Goal: Task Accomplishment & Management: Use online tool/utility

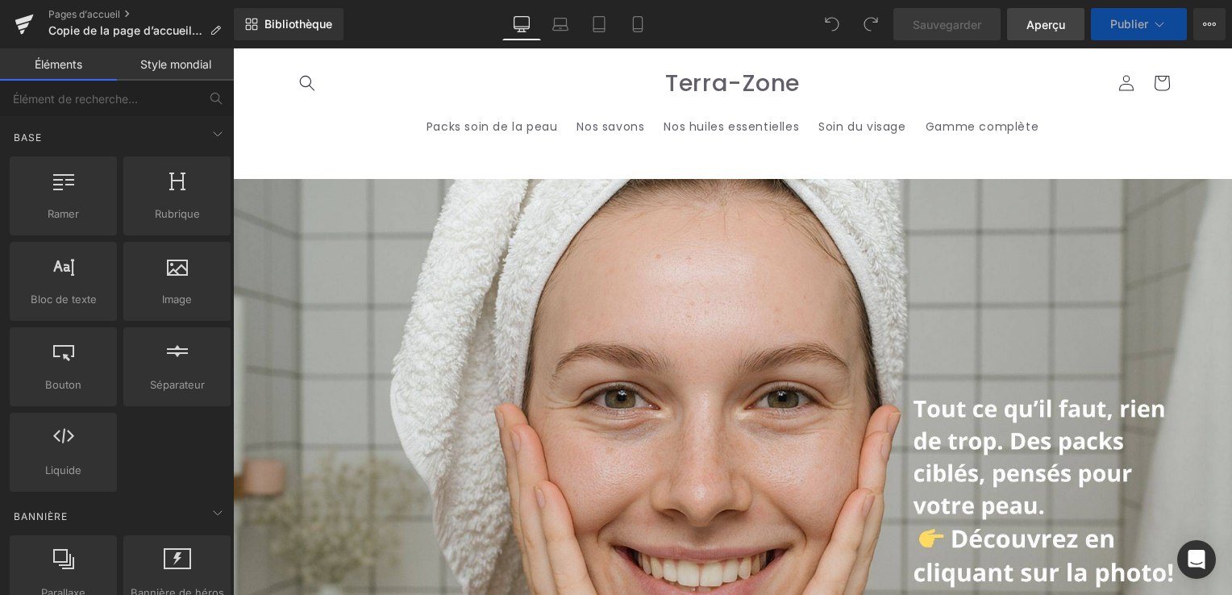
click at [1053, 11] on link "Aperçu" at bounding box center [1045, 24] width 77 height 32
click at [1183, 553] on div "Ouvrez Intercom Messenger" at bounding box center [1197, 560] width 43 height 43
click at [1201, 551] on icon "Ouvrir le Messenger Intercom" at bounding box center [1195, 557] width 27 height 27
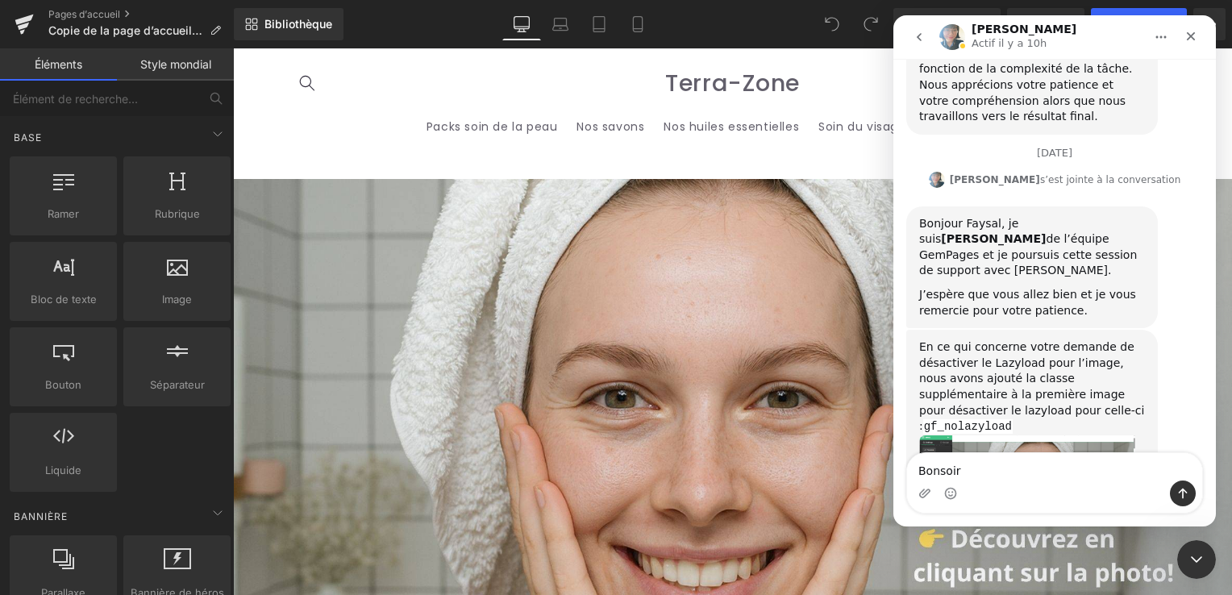
scroll to position [15224, 0]
type textarea "Bonsoir, vous voulez que j'enregistre avec cette page ?"
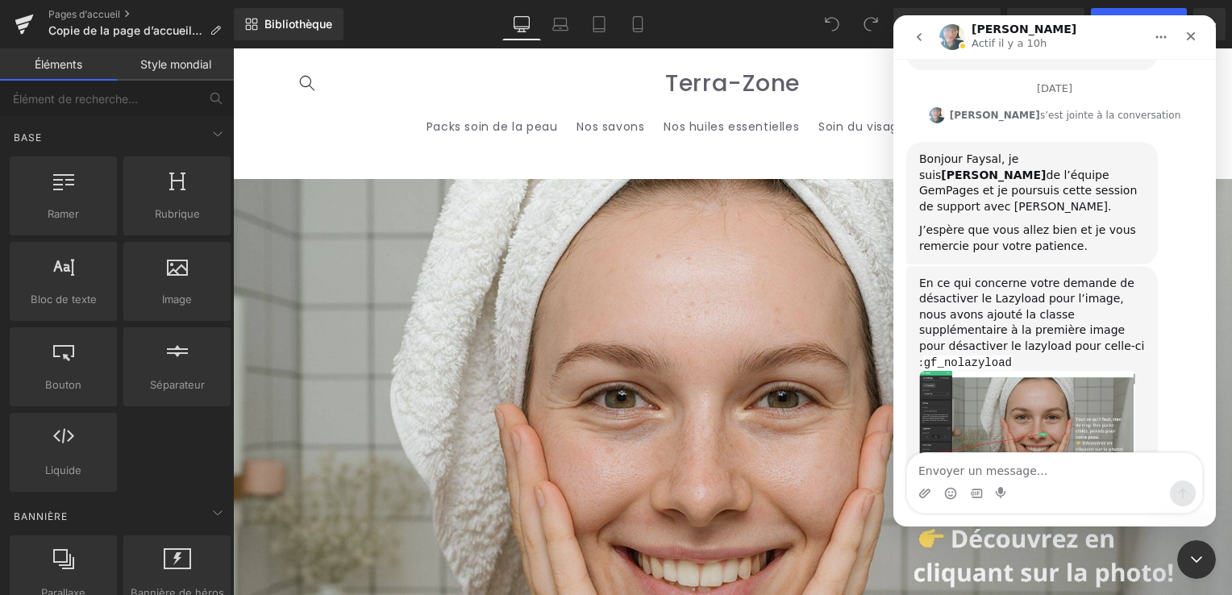
click at [23, 22] on div at bounding box center [616, 273] width 1232 height 547
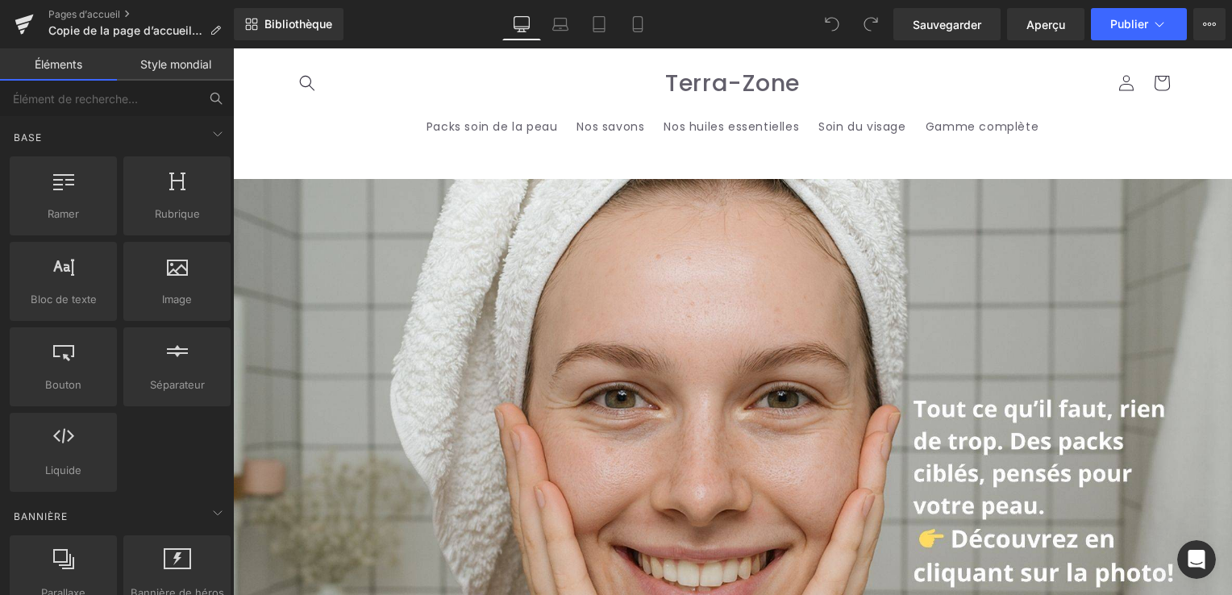
scroll to position [15287, 0]
click at [28, 18] on icon at bounding box center [24, 20] width 19 height 10
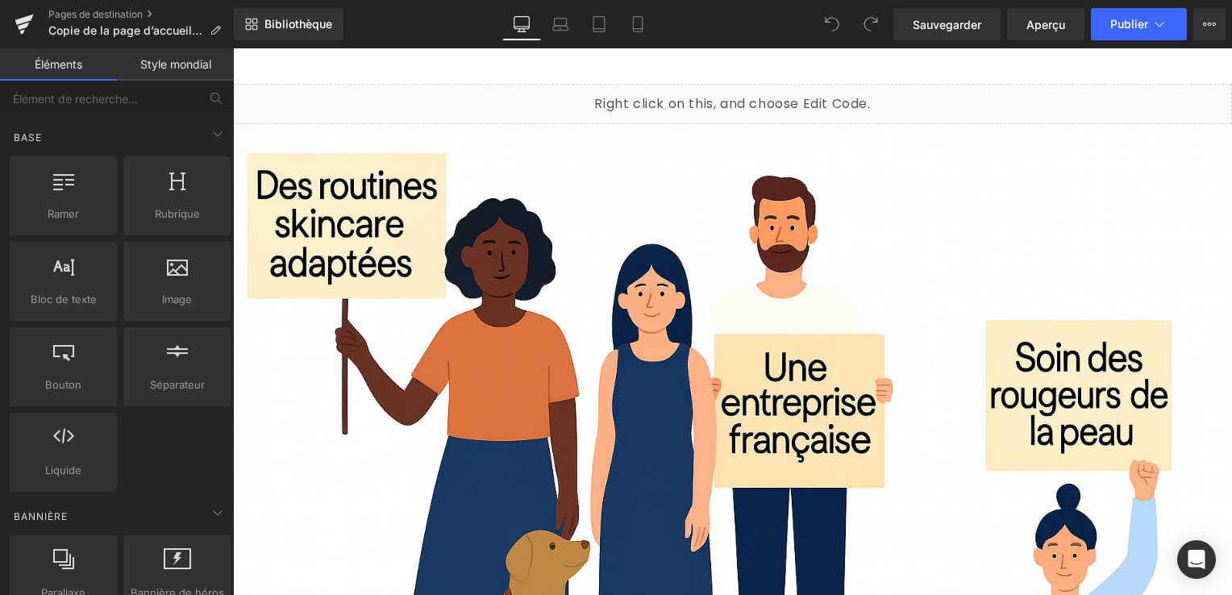
scroll to position [4523, 0]
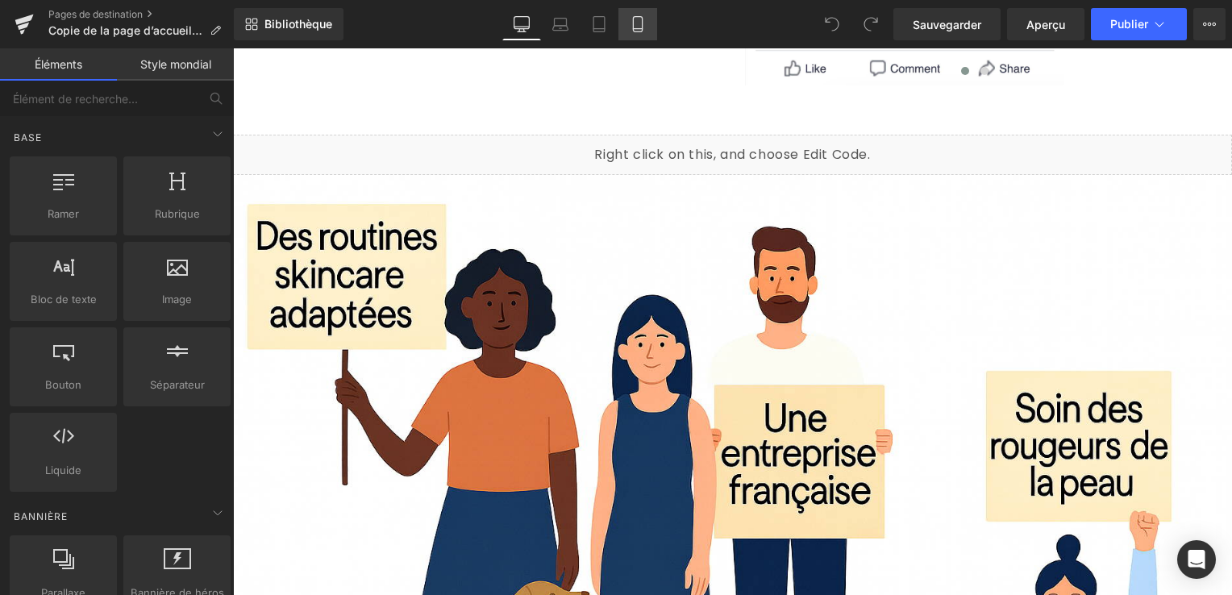
click at [630, 27] on icon at bounding box center [638, 24] width 16 height 16
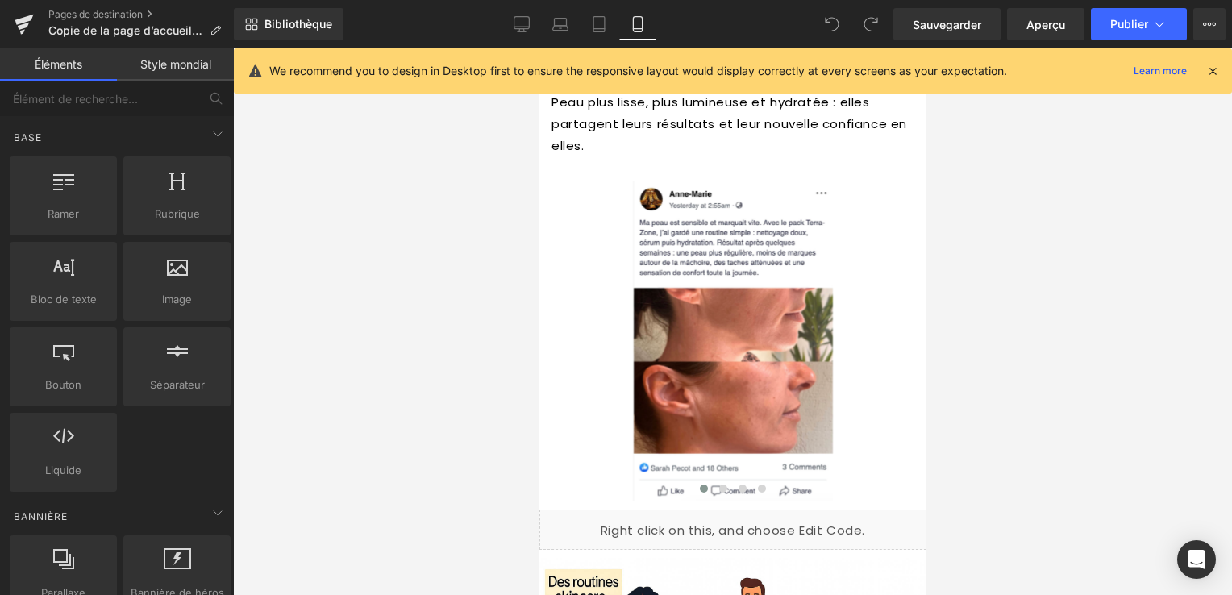
scroll to position [4717, 0]
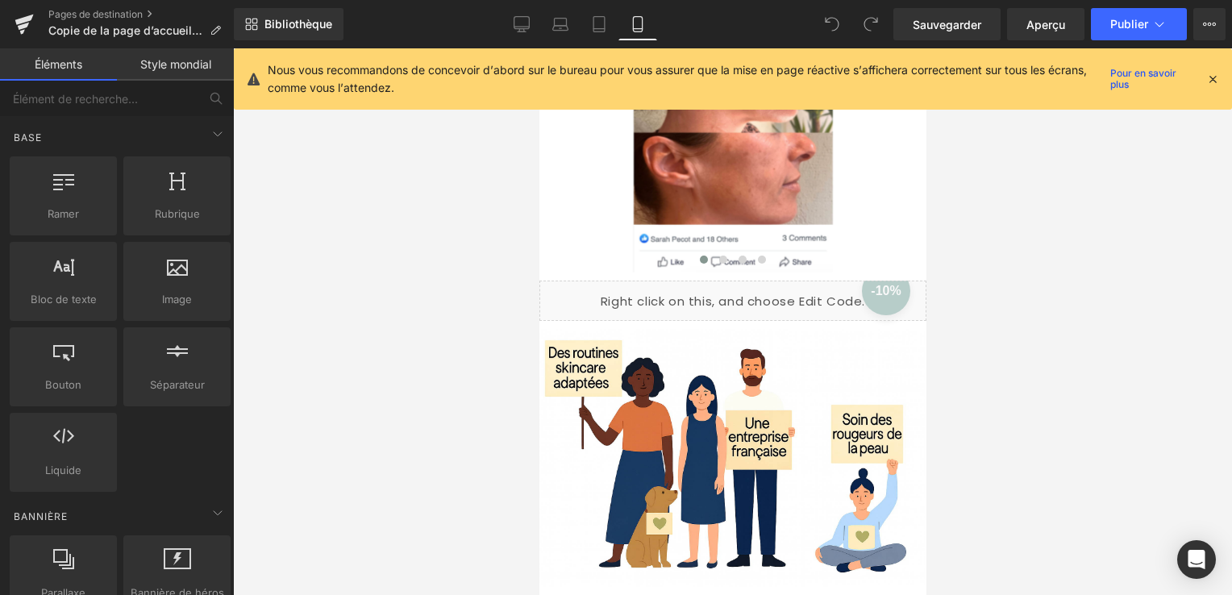
click at [1210, 81] on icon at bounding box center [1213, 79] width 15 height 15
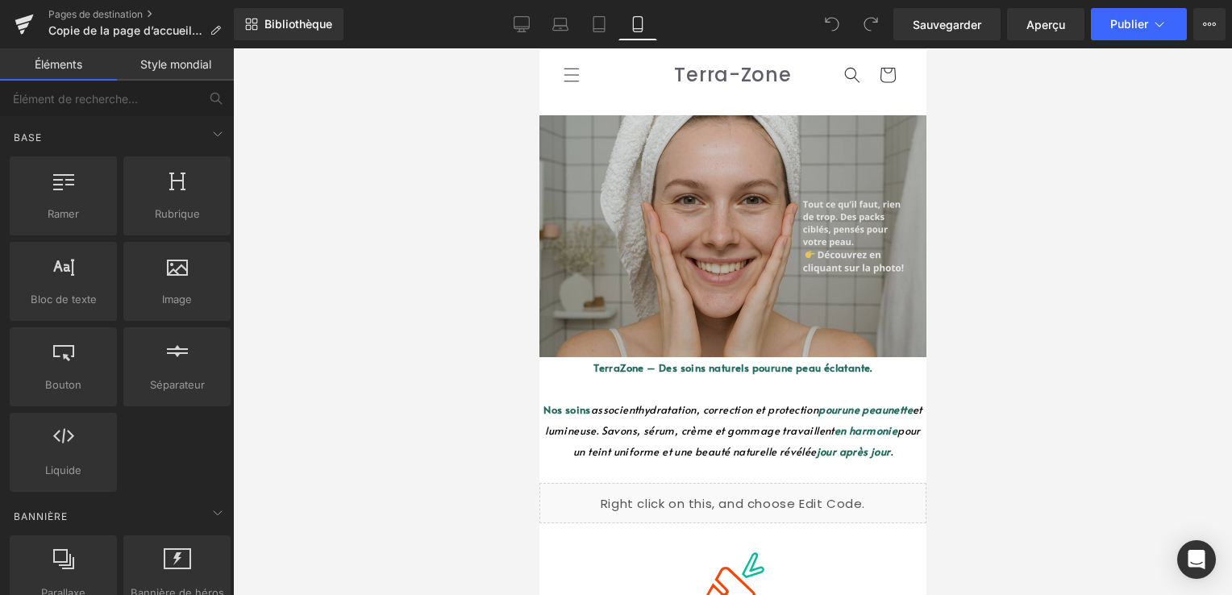
scroll to position [0, 0]
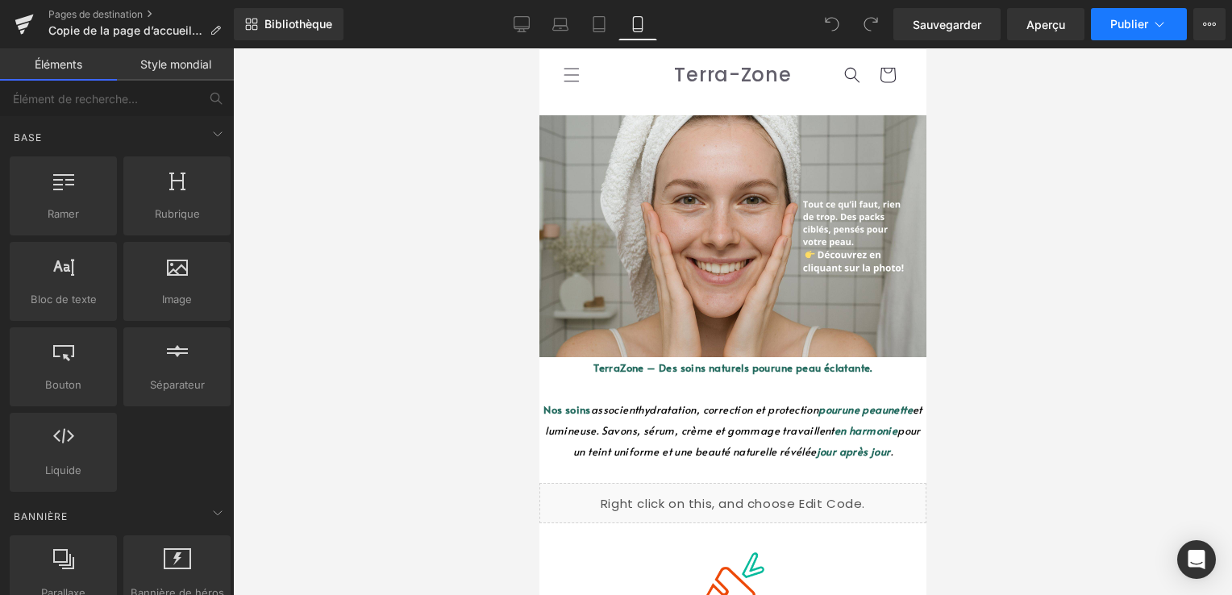
click at [1111, 34] on button "Publier" at bounding box center [1139, 24] width 96 height 32
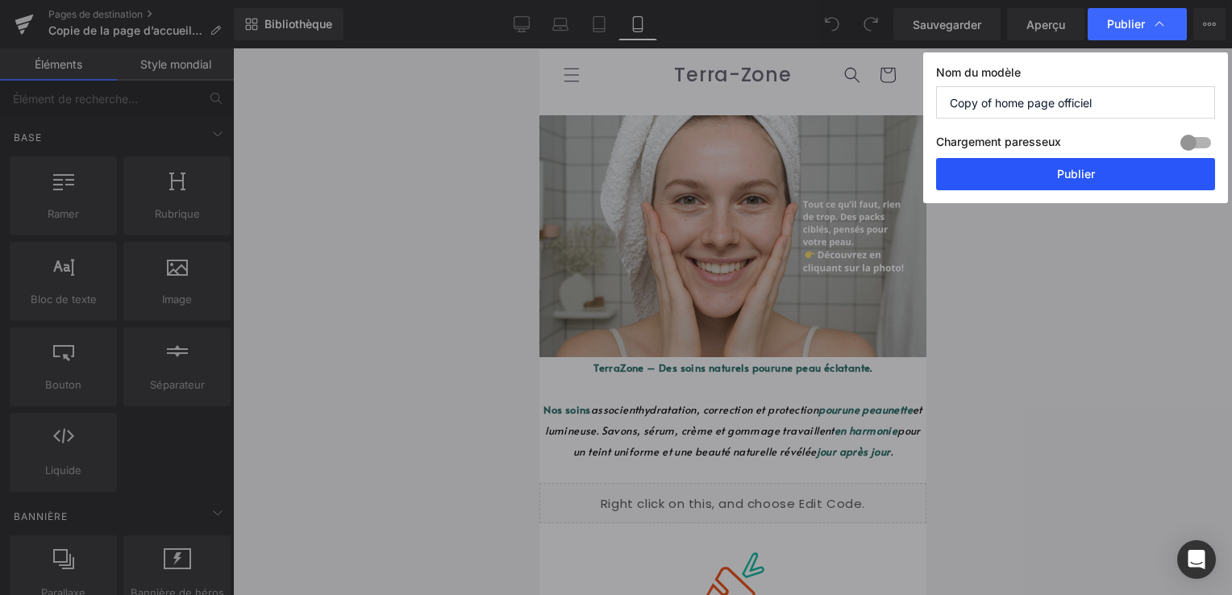
click at [1081, 181] on button "Publier" at bounding box center [1075, 174] width 279 height 32
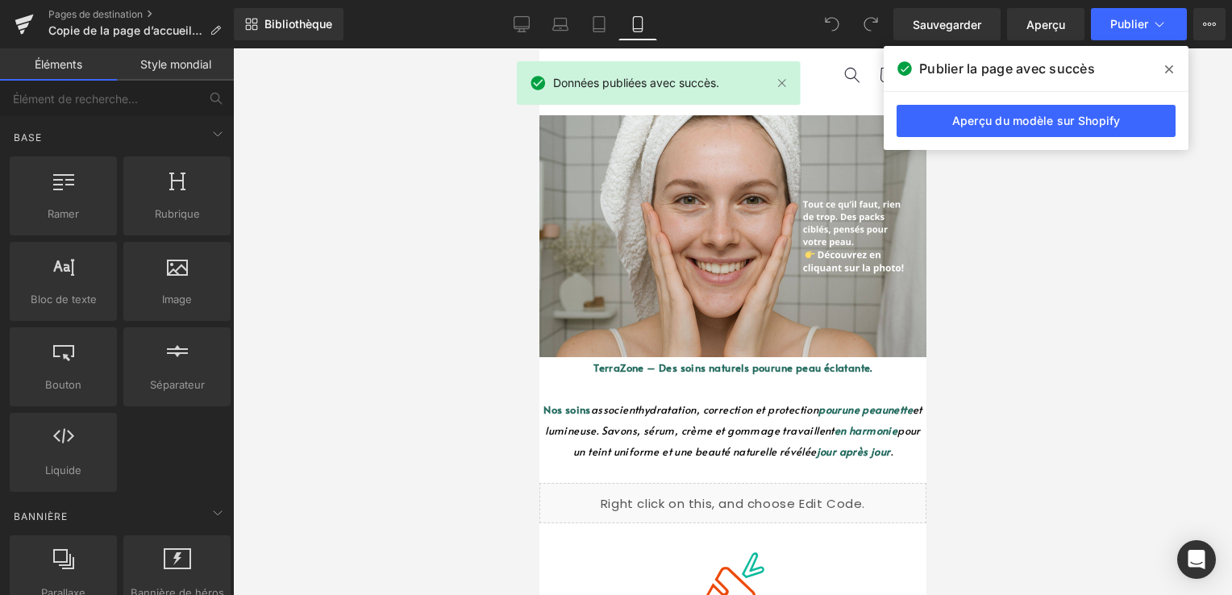
click at [1041, 100] on div "Aperçu du modèle sur Shopify" at bounding box center [1036, 121] width 305 height 58
click at [1041, 115] on link "Aperçu du modèle sur Shopify" at bounding box center [1036, 121] width 279 height 32
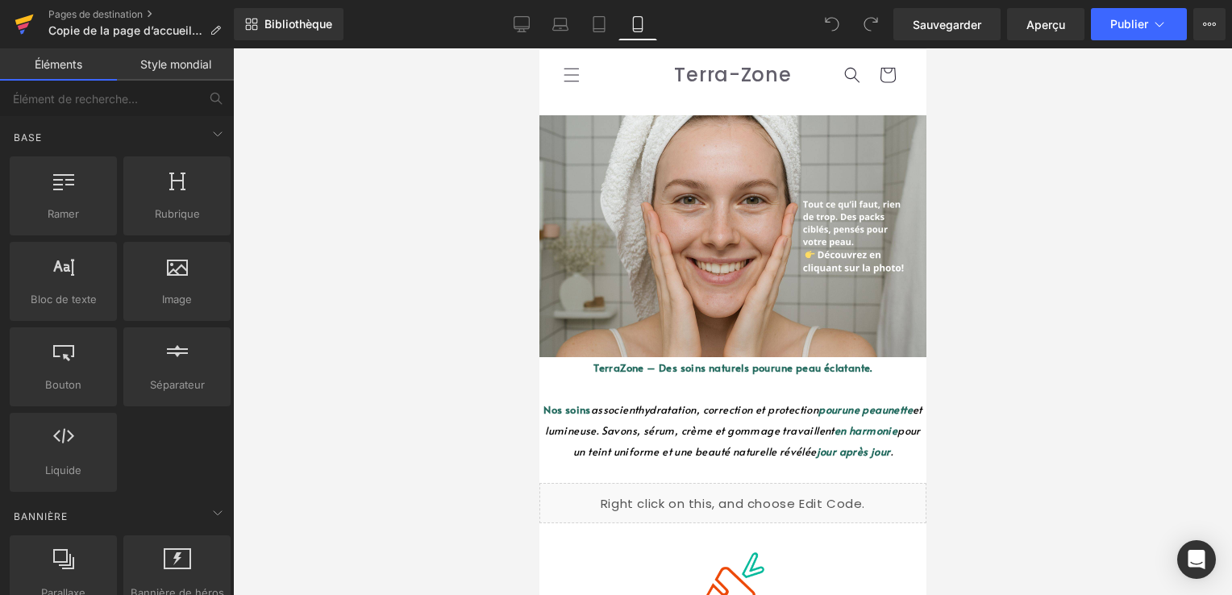
click at [24, 26] on icon at bounding box center [23, 26] width 11 height 7
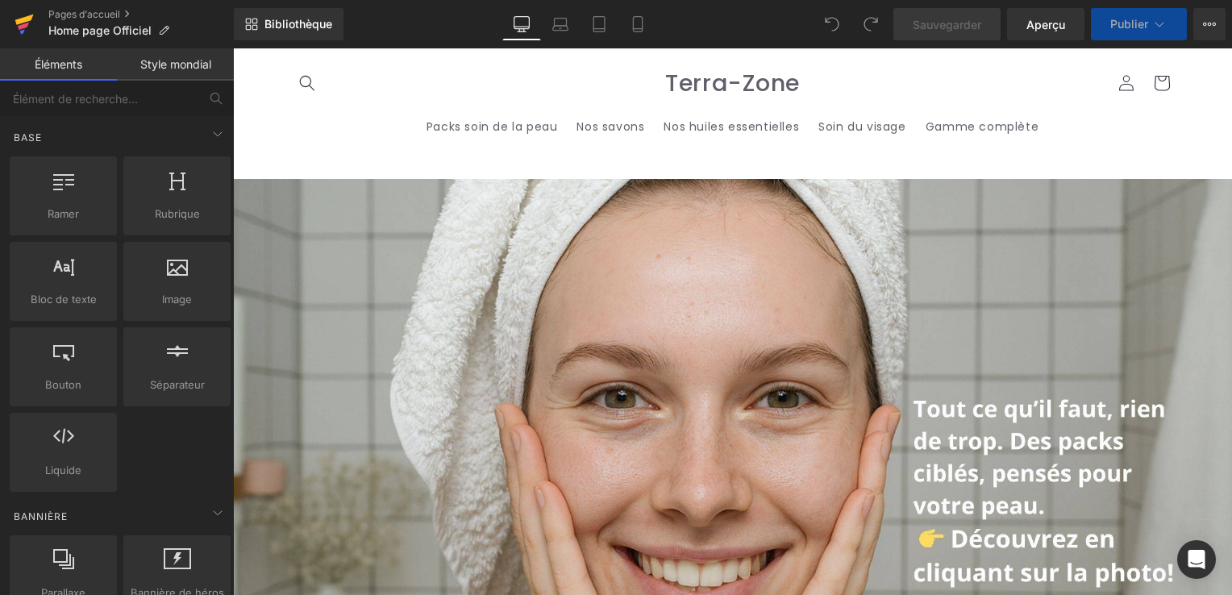
click at [22, 27] on icon at bounding box center [23, 26] width 11 height 7
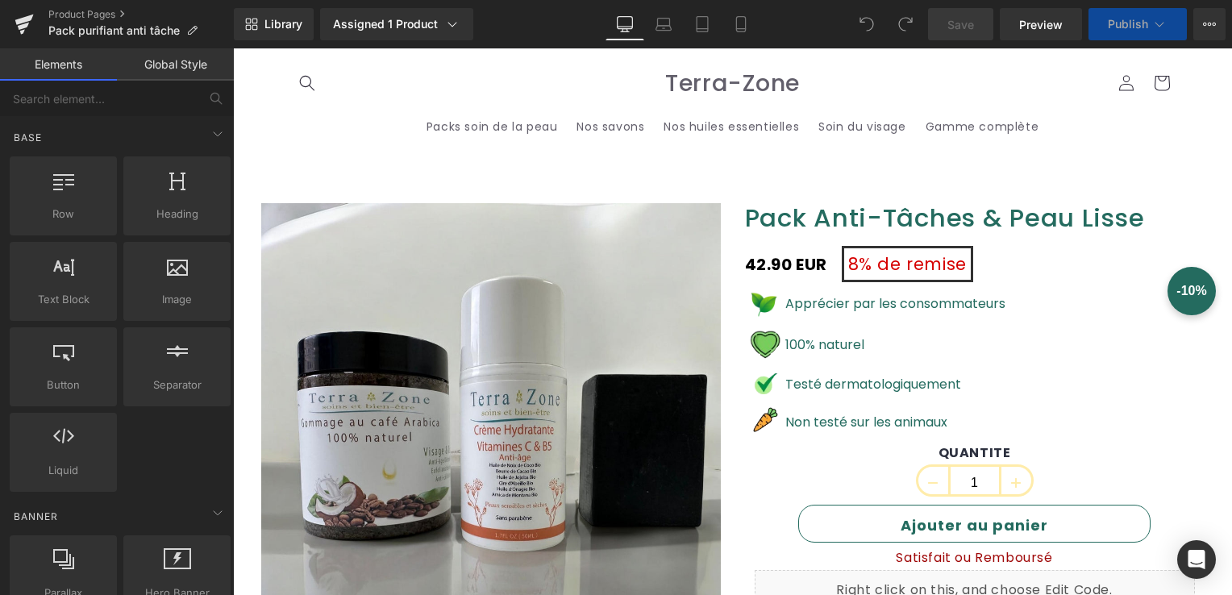
scroll to position [161, 0]
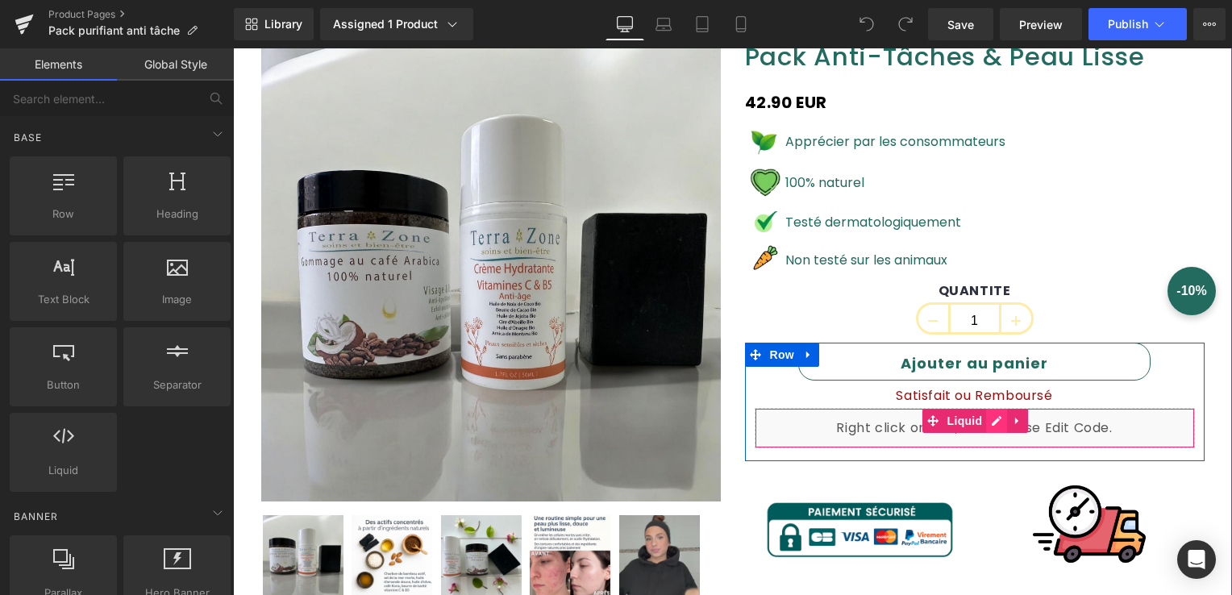
click at [986, 423] on div "Liquid" at bounding box center [975, 428] width 440 height 40
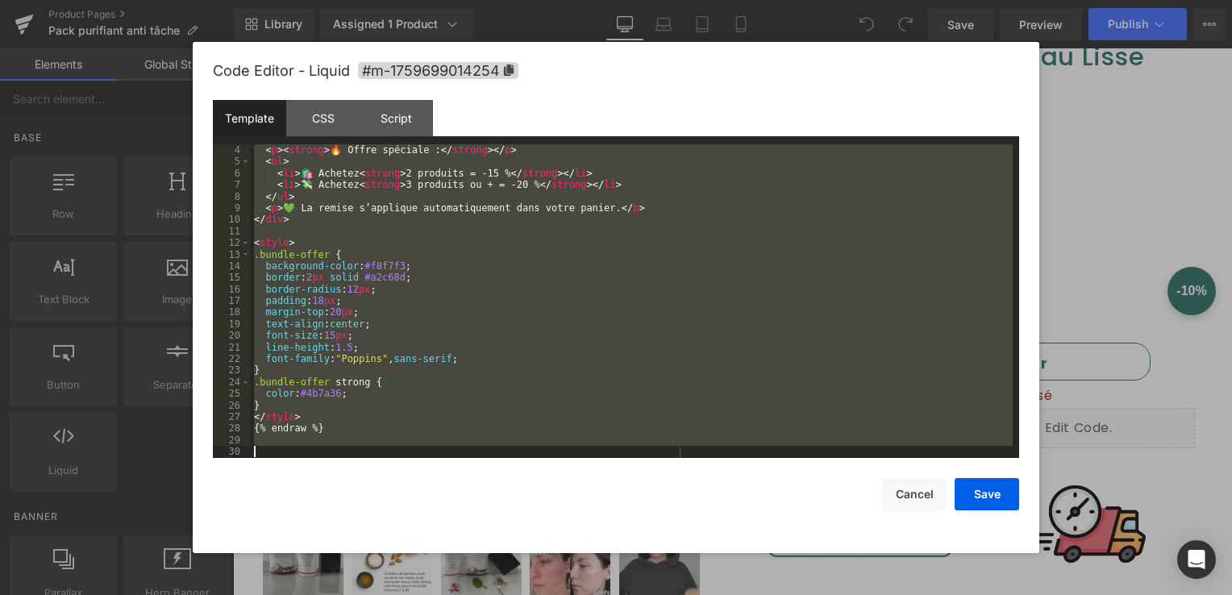
scroll to position [35, 0]
drag, startPoint x: 252, startPoint y: 161, endPoint x: 569, endPoint y: 583, distance: 527.8
click at [569, 583] on body "You are previewing how the will restyle your page. You can not edit Elements in…" at bounding box center [616, 297] width 1232 height 595
click at [907, 495] on button "Cancel" at bounding box center [914, 494] width 65 height 32
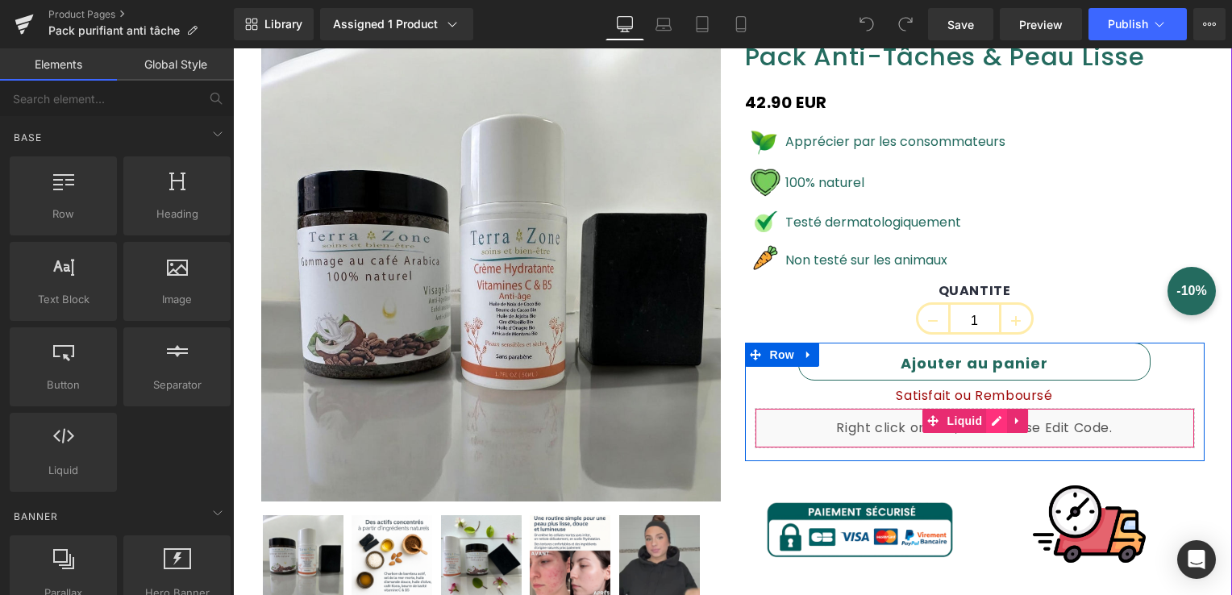
click at [984, 418] on div "Liquid" at bounding box center [975, 428] width 440 height 40
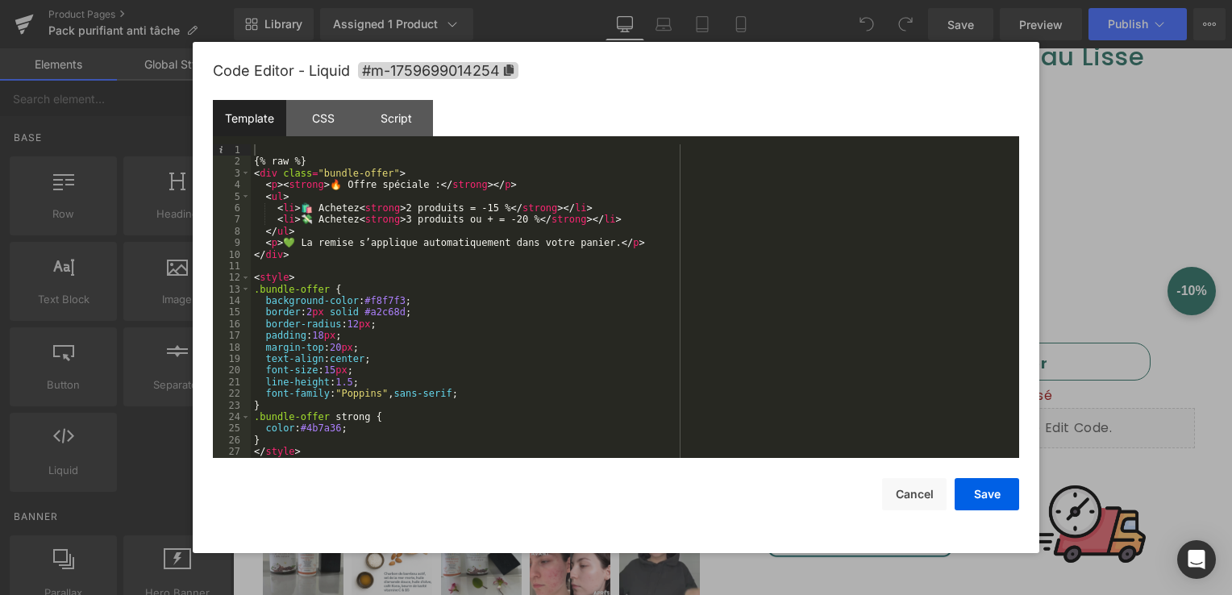
click at [253, 161] on div "{% raw %} < div class = "bundle-offer" > < p > < strong > 🔥 Offre spéciale : </…" at bounding box center [632, 312] width 762 height 337
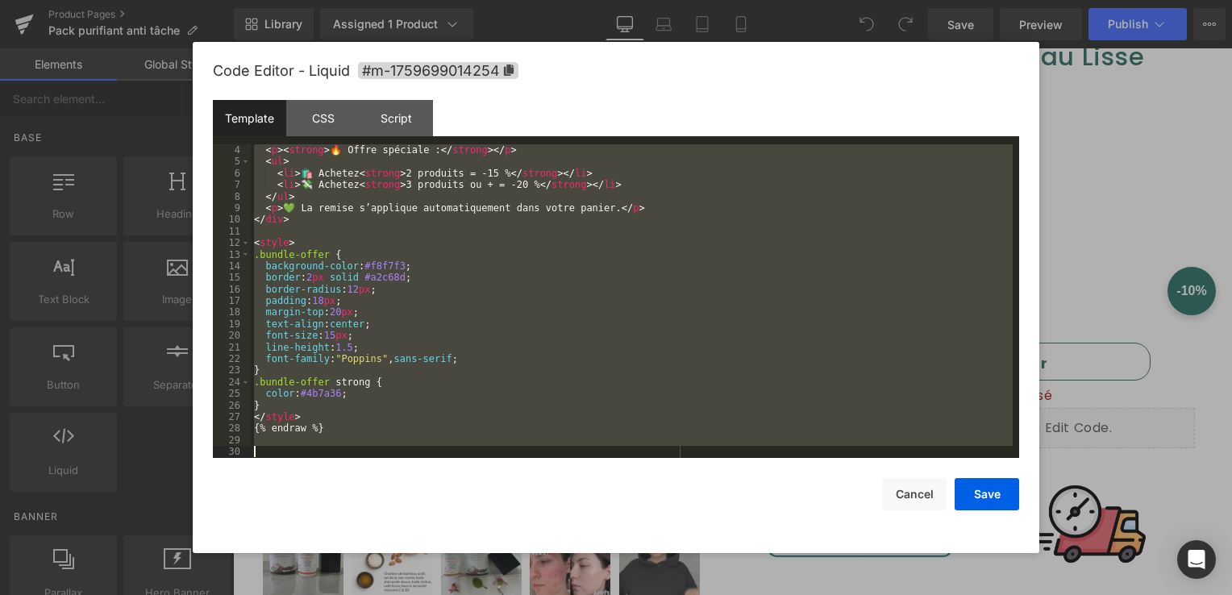
drag, startPoint x: 253, startPoint y: 161, endPoint x: 591, endPoint y: 557, distance: 520.6
click at [591, 557] on body "You are previewing how the will restyle your page. You can not edit Elements in…" at bounding box center [616, 297] width 1232 height 595
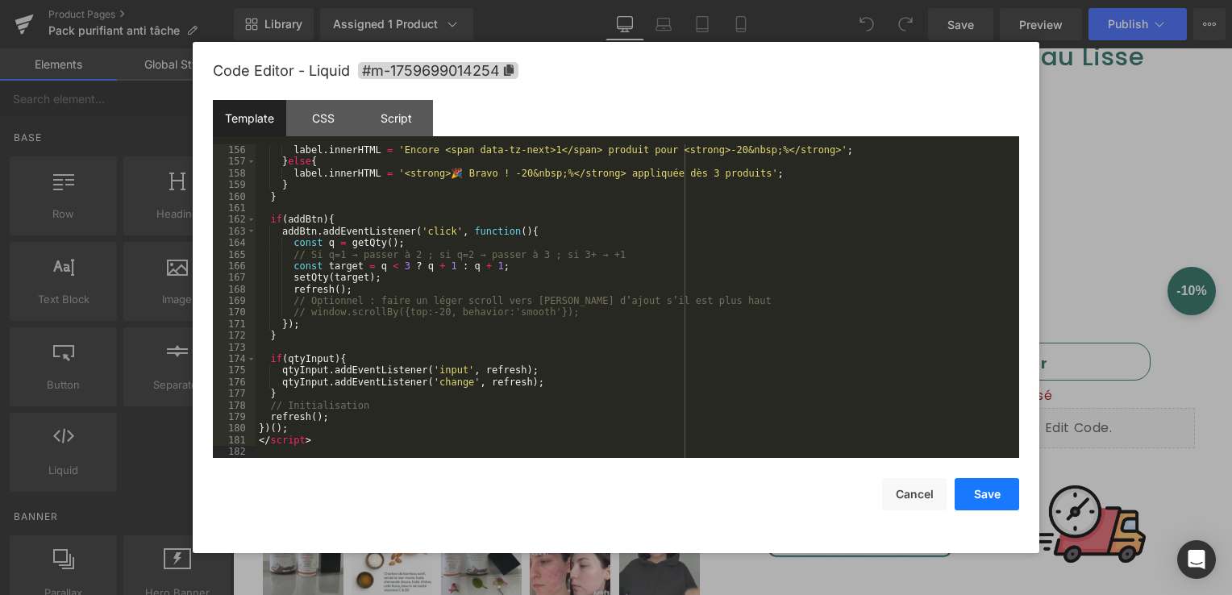
click at [999, 502] on button "Save" at bounding box center [987, 494] width 65 height 32
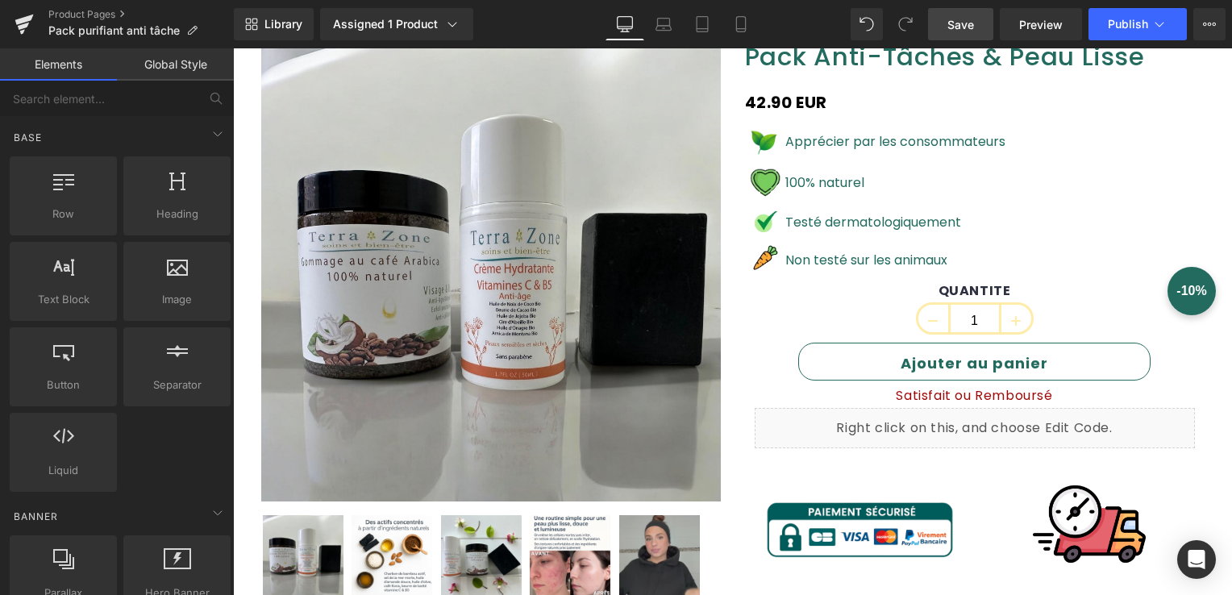
click at [957, 16] on span "Save" at bounding box center [961, 24] width 27 height 17
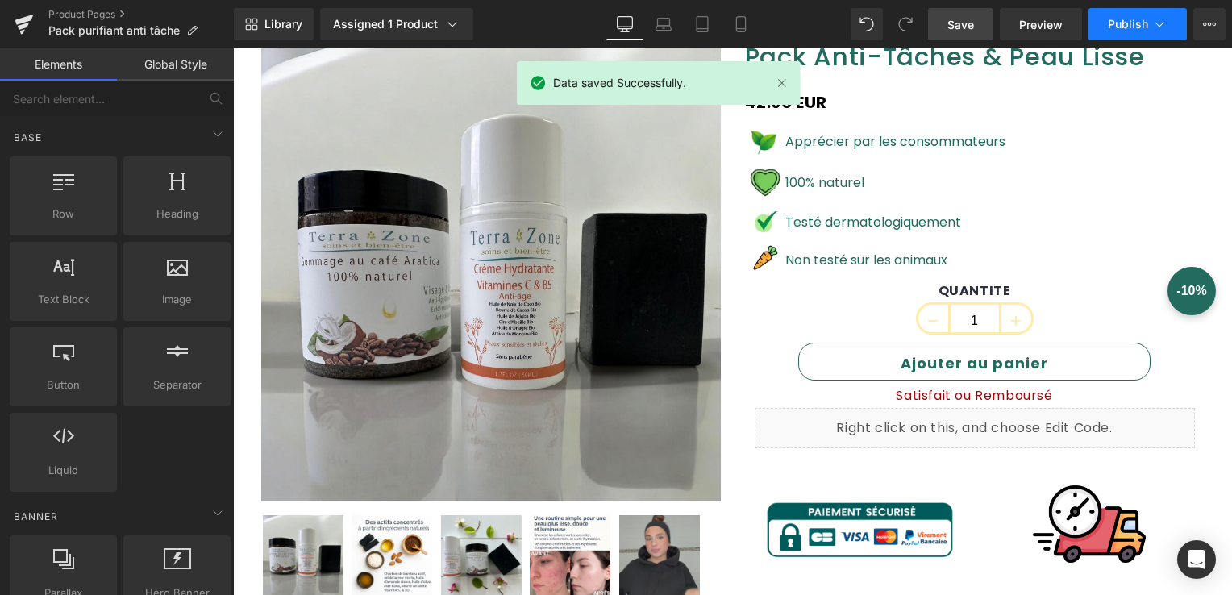
click at [1128, 21] on span "Publish" at bounding box center [1128, 24] width 40 height 13
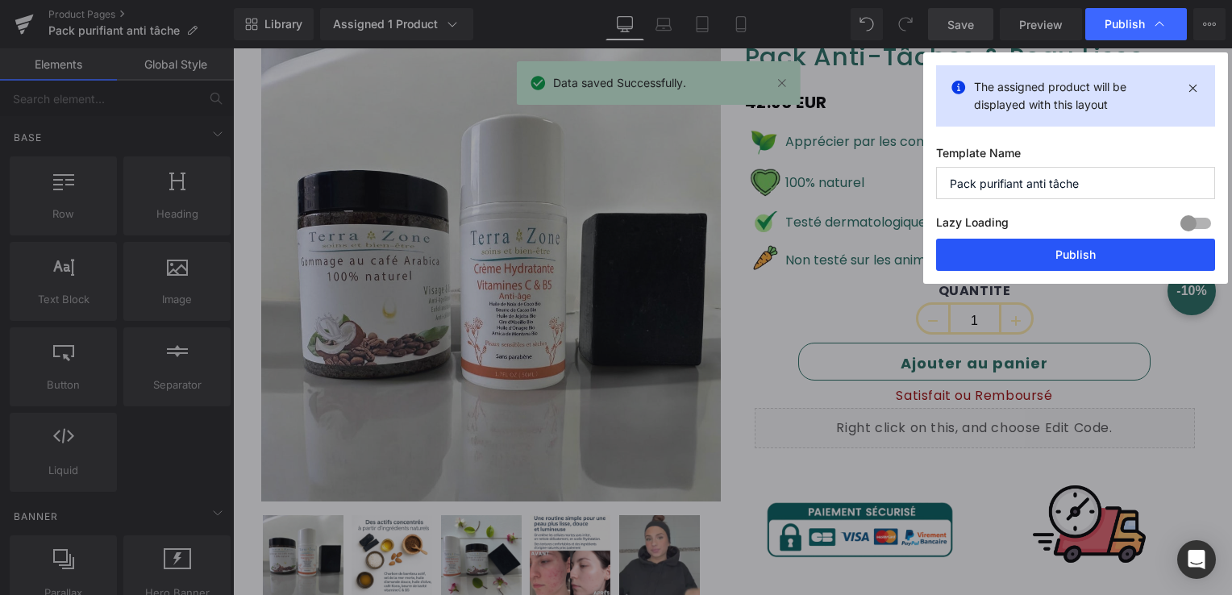
click at [1046, 254] on button "Publish" at bounding box center [1075, 255] width 279 height 32
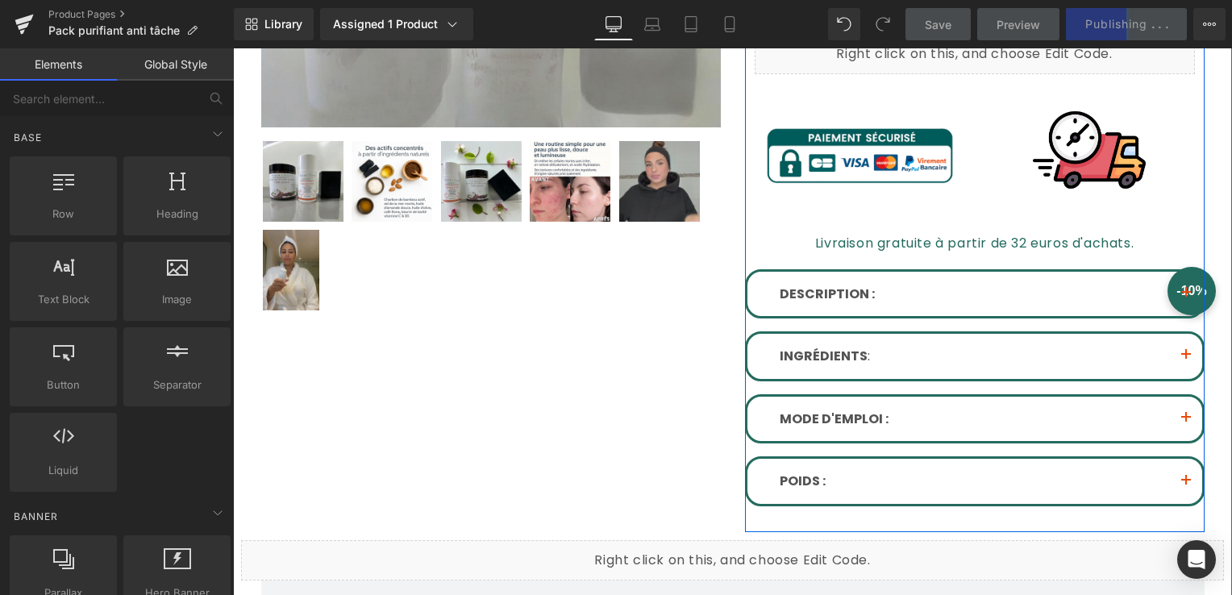
scroll to position [565, 0]
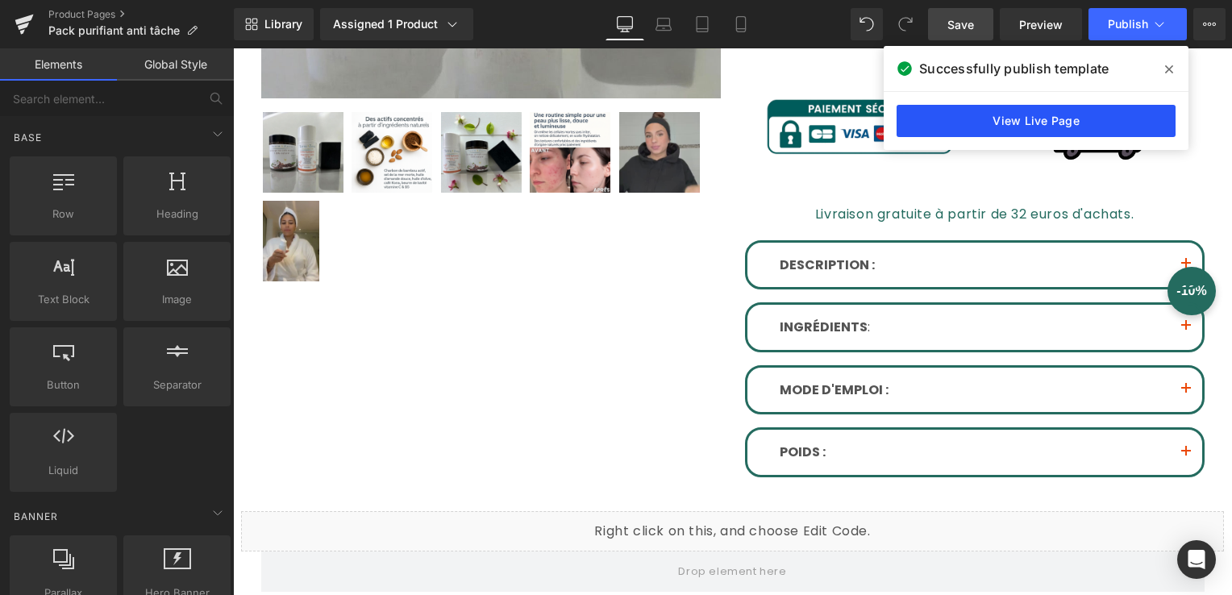
click at [1042, 124] on link "View Live Page" at bounding box center [1036, 121] width 279 height 32
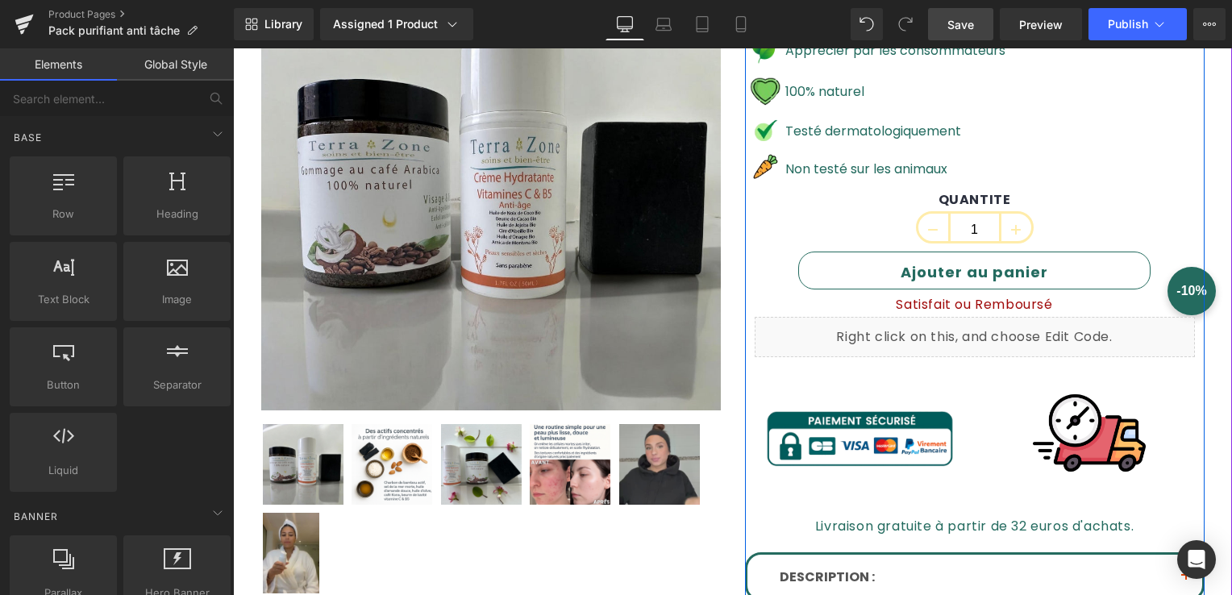
scroll to position [242, 0]
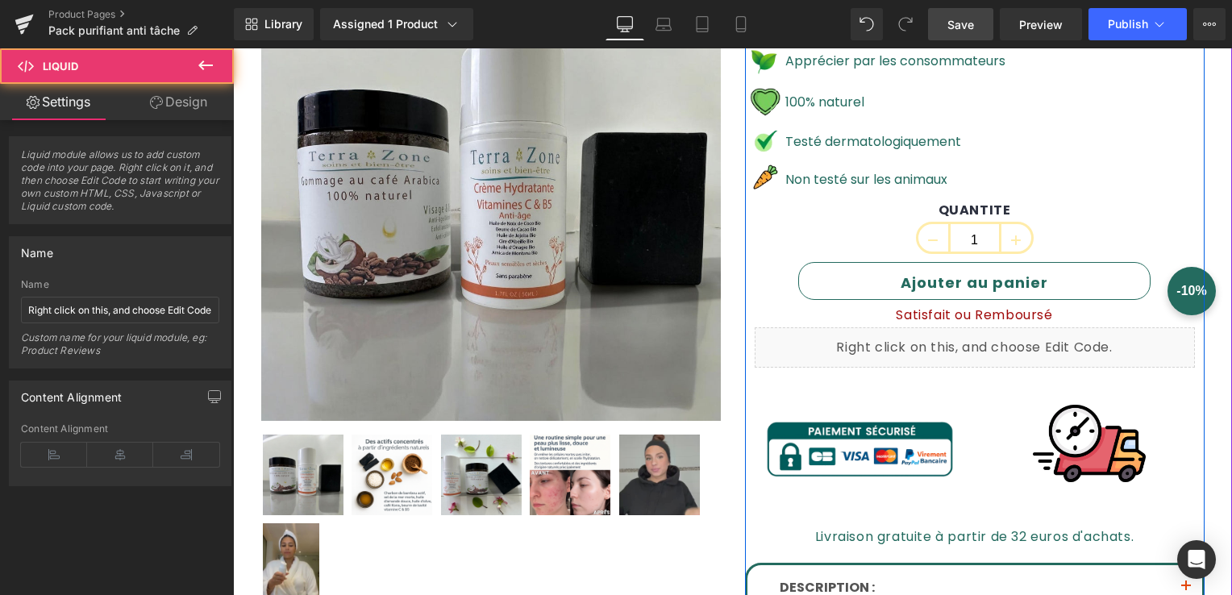
click at [986, 350] on div "Liquid" at bounding box center [975, 347] width 440 height 40
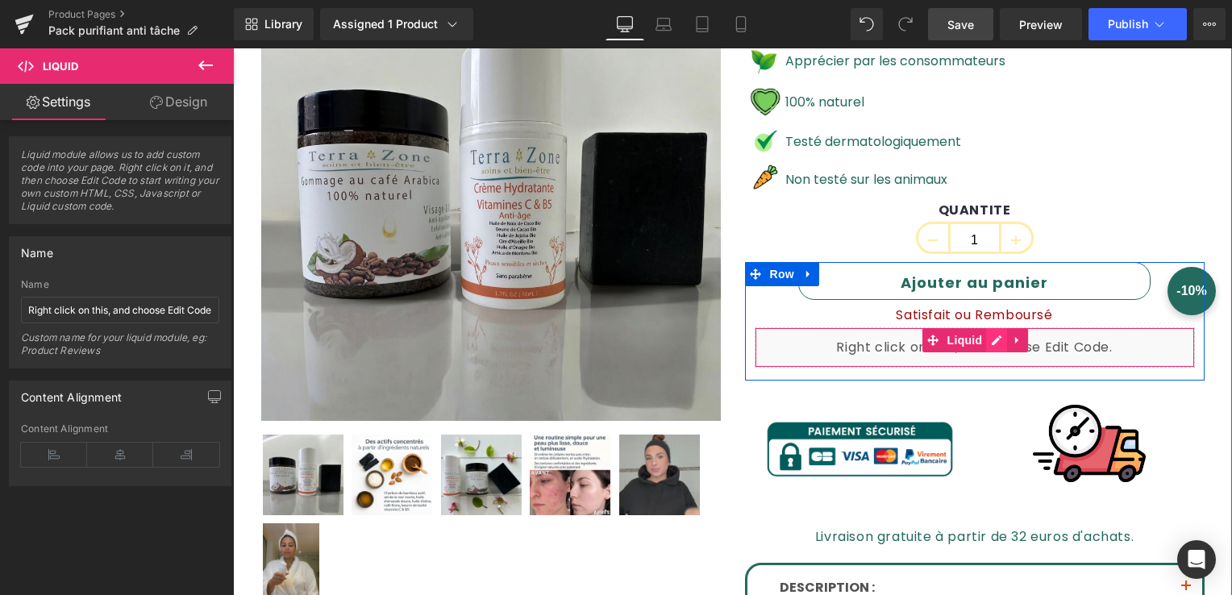
click at [993, 331] on div "Liquid" at bounding box center [975, 347] width 440 height 40
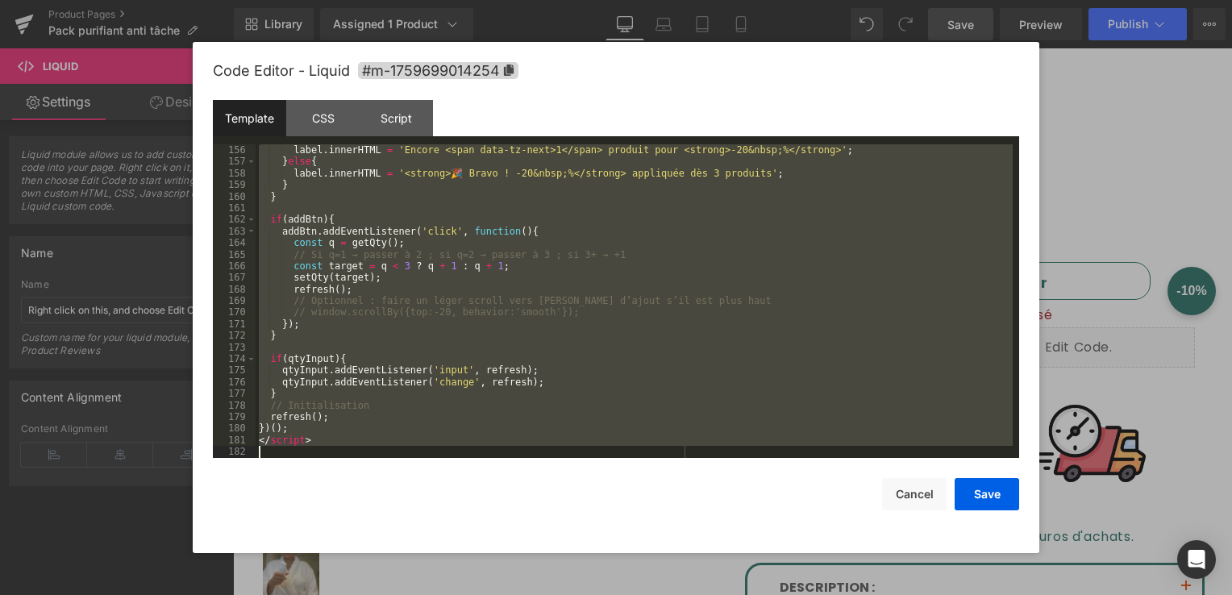
scroll to position [1800, 0]
drag, startPoint x: 257, startPoint y: 163, endPoint x: 657, endPoint y: 559, distance: 562.9
click at [657, 559] on body "You are previewing how the will restyle your page. You can not edit Elements in…" at bounding box center [616, 297] width 1232 height 595
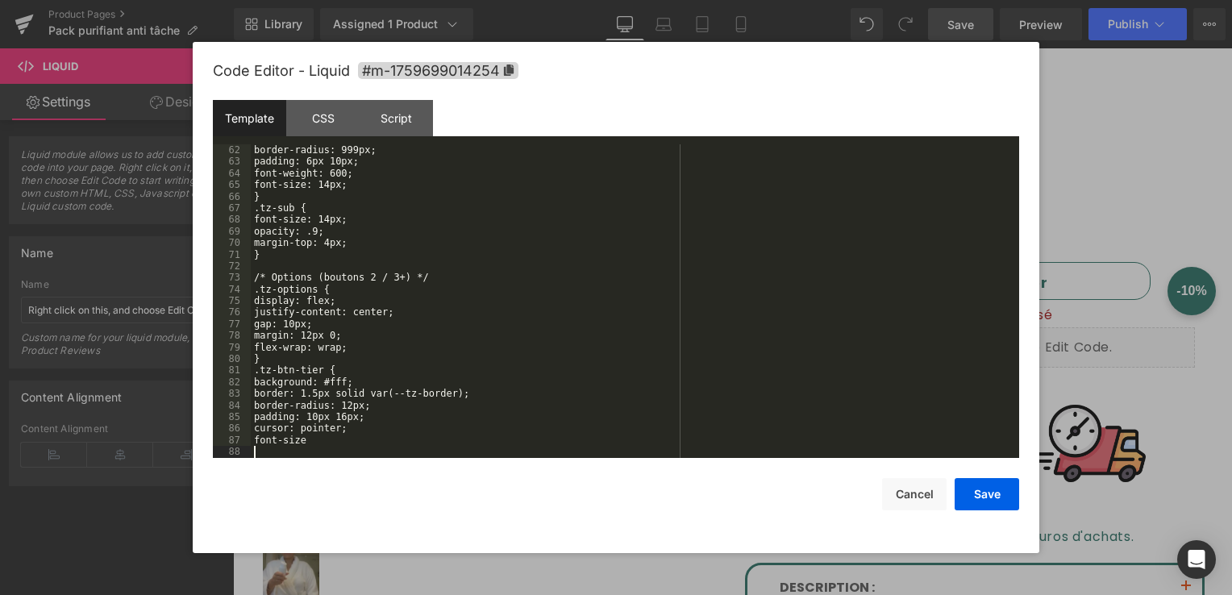
scroll to position [708, 0]
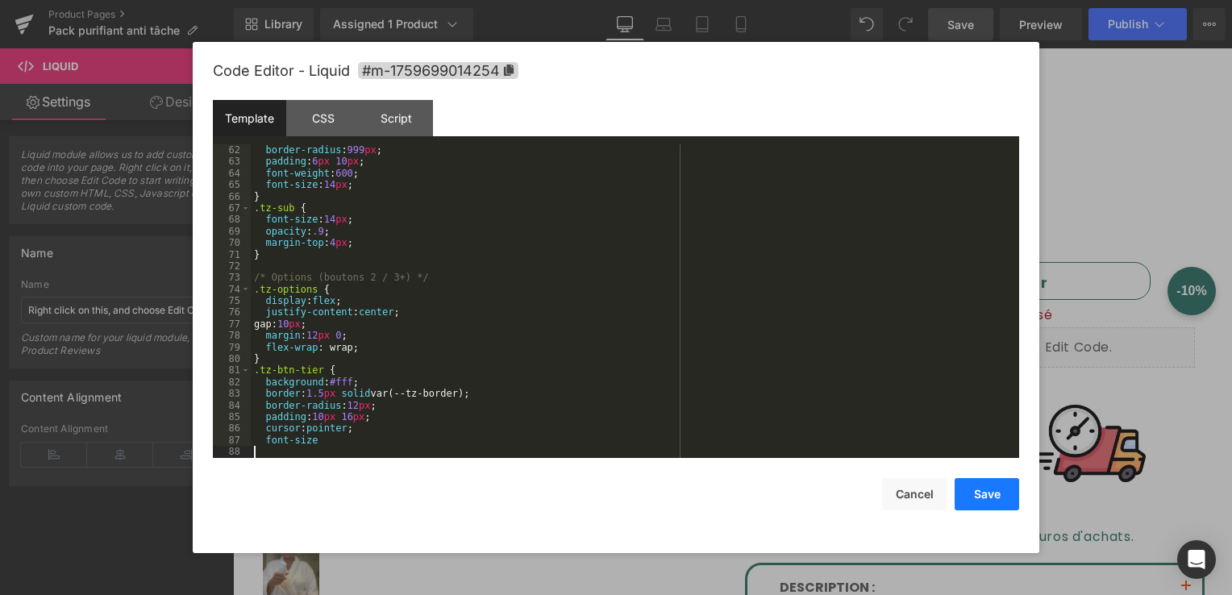
click at [980, 497] on button "Save" at bounding box center [987, 494] width 65 height 32
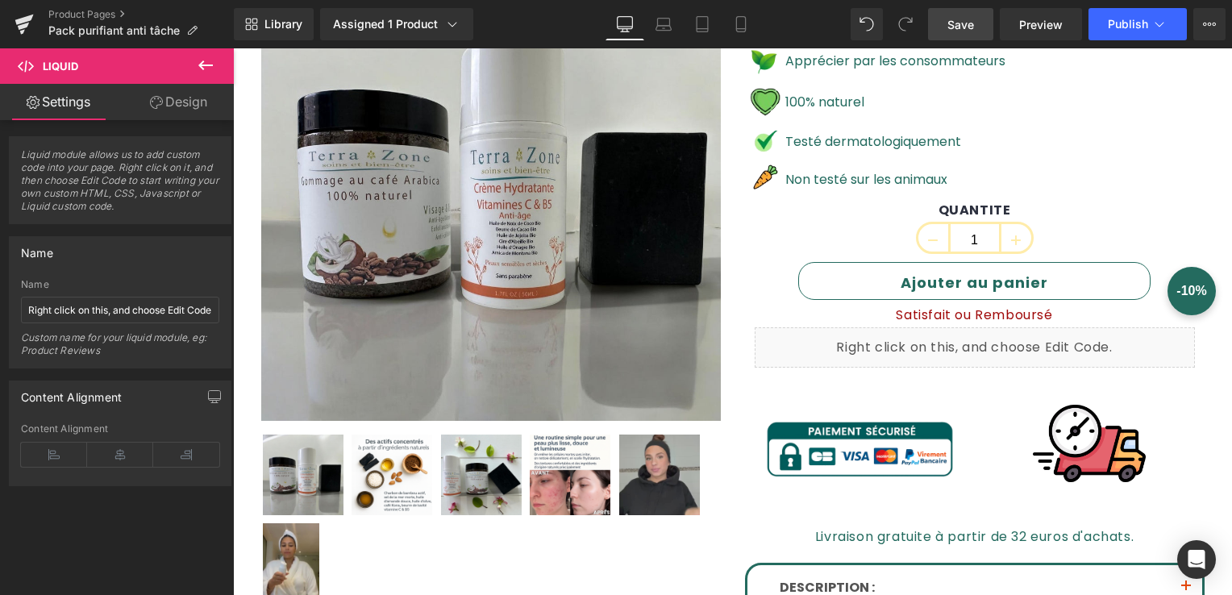
click at [968, 21] on span "Save" at bounding box center [961, 24] width 27 height 17
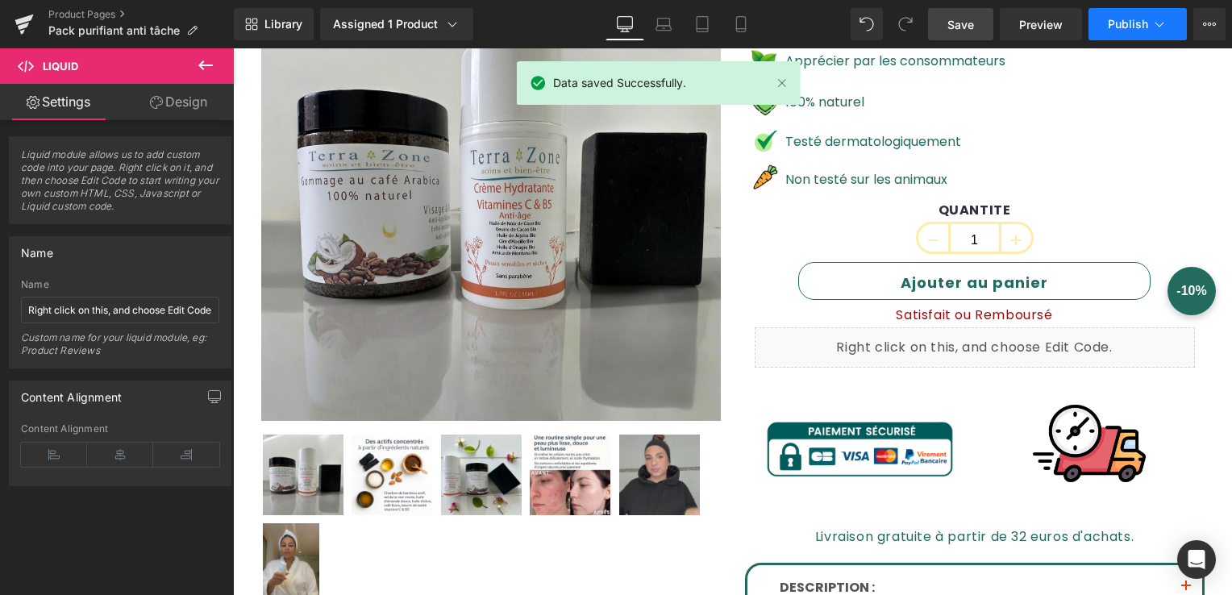
click at [1107, 32] on button "Publish" at bounding box center [1138, 24] width 98 height 32
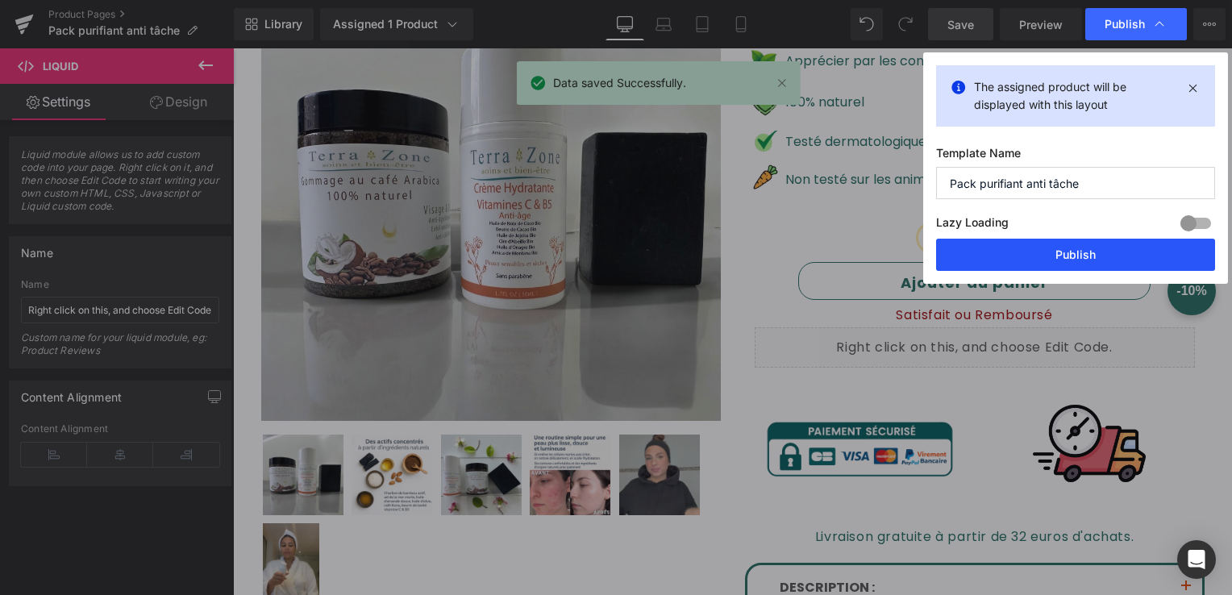
click at [1086, 254] on button "Publish" at bounding box center [1075, 255] width 279 height 32
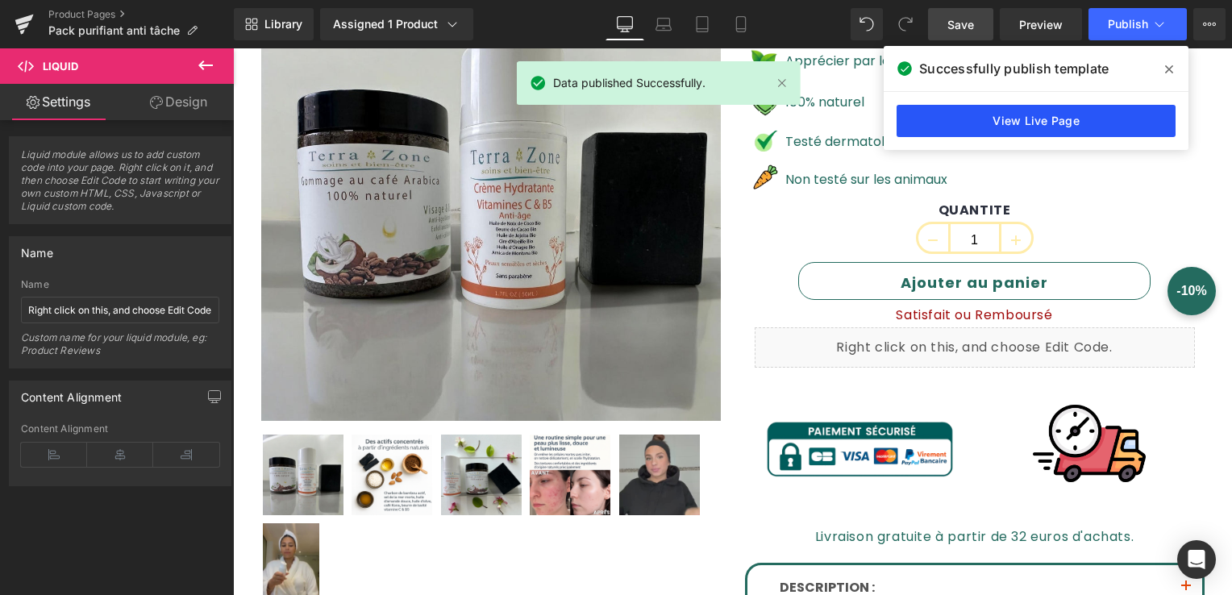
click at [1076, 124] on link "View Live Page" at bounding box center [1036, 121] width 279 height 32
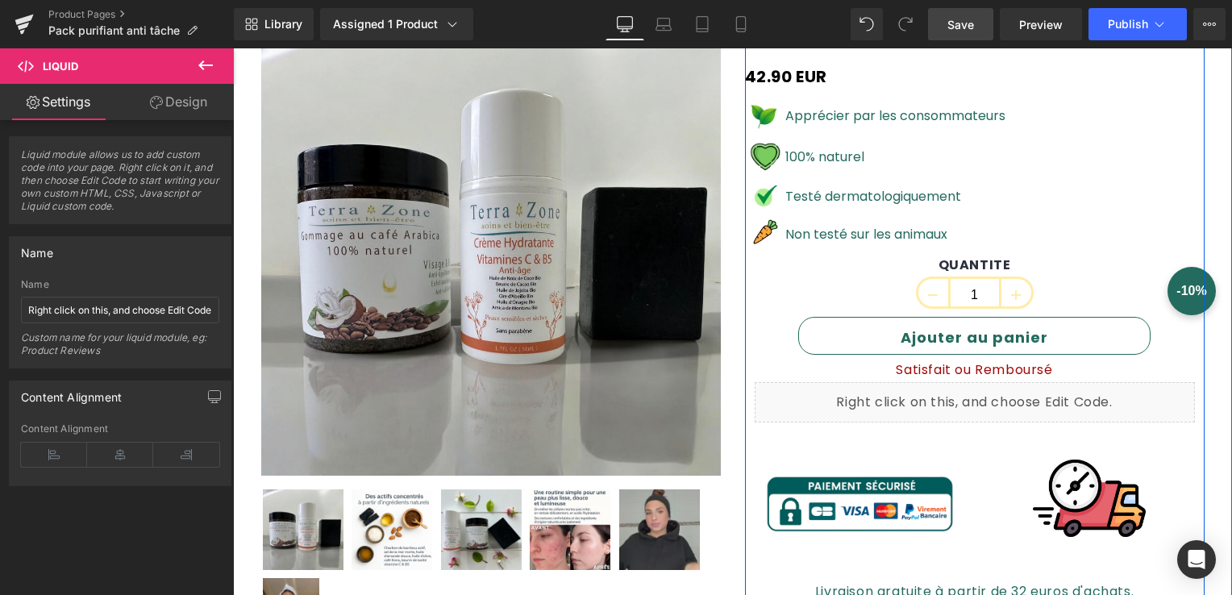
scroll to position [323, 0]
